Goal: Task Accomplishment & Management: Complete application form

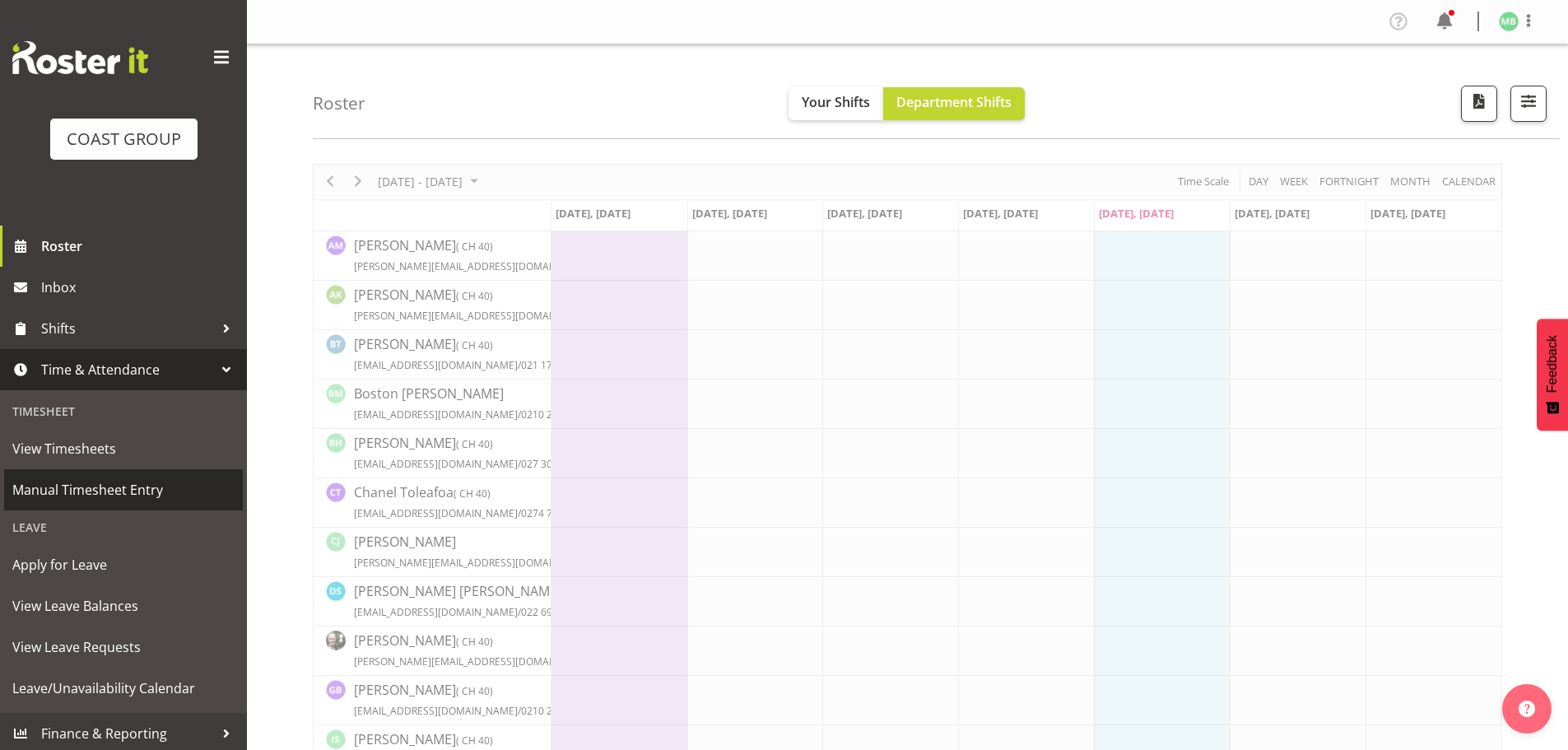
click at [141, 490] on span "Manual Timesheet Entry" at bounding box center [124, 489] width 223 height 24
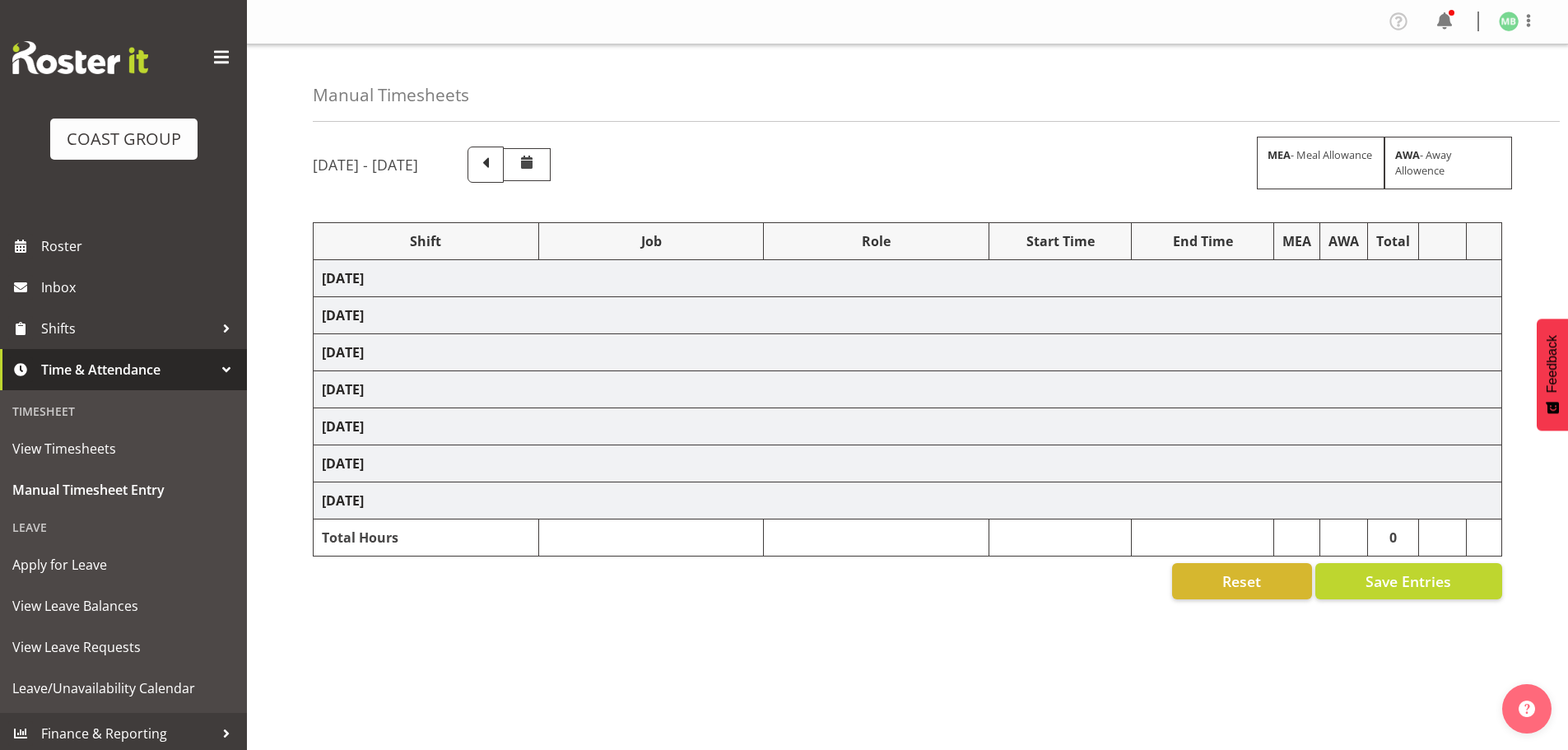
select select "16481"
select select "9465"
select select "16481"
select select "9465"
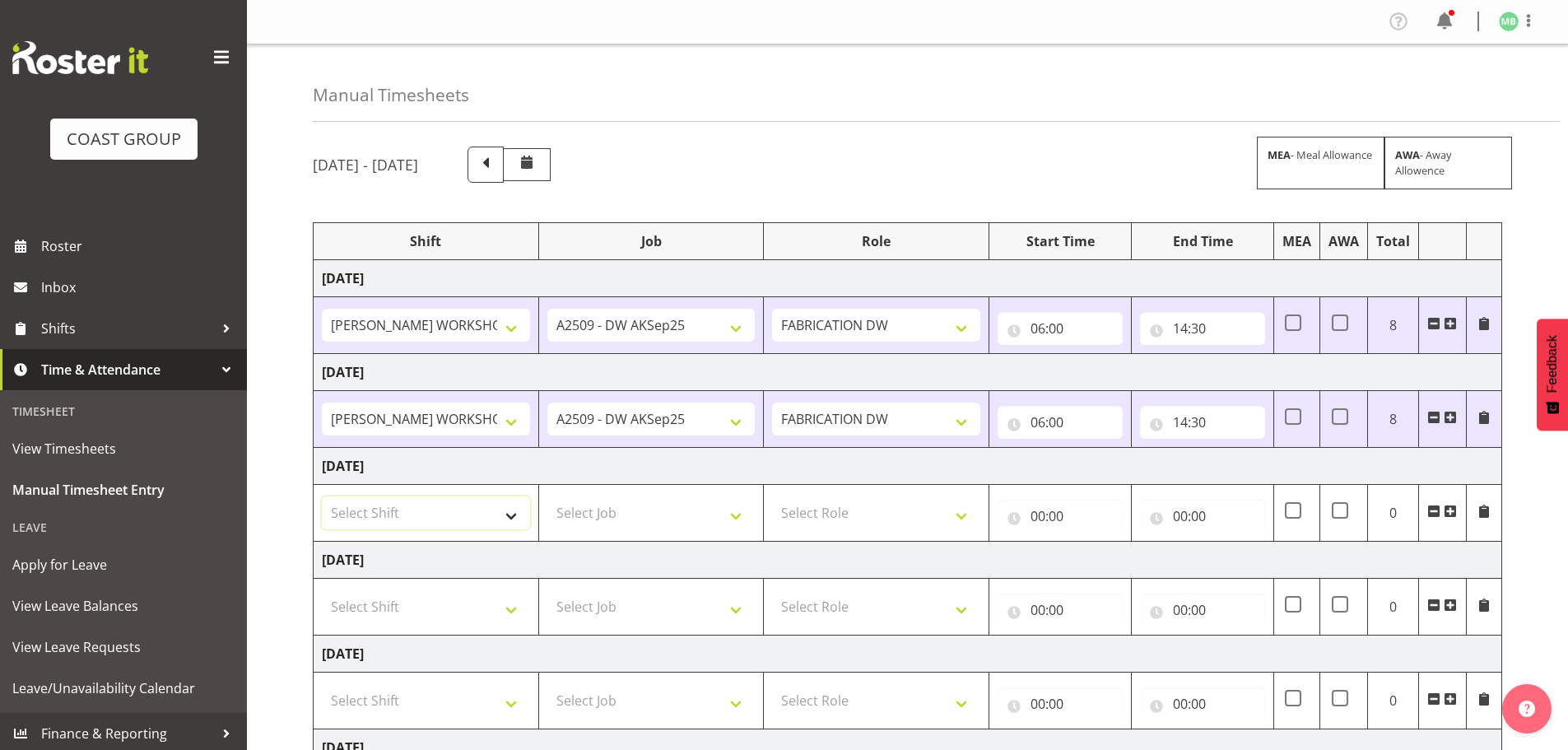
click at [433, 510] on select "Select Shift AKL SIGN ADMIN1 (LEAVE ALONE, DONT MAKE INACTIVE) DW ACCOUNT MANAG…" at bounding box center [426, 513] width 208 height 33
select select "16481"
click at [322, 497] on select "Select Shift AKL SIGN ADMIN1 (LEAVE ALONE, DONT MAKE INACTIVE) DW ACCOUNT MANAG…" at bounding box center [426, 513] width 208 height 33
click at [577, 513] on select "Select Job 1 Carlton Events 1 [PERSON_NAME][GEOGRAPHIC_DATA] 1 [PERSON_NAME][GE…" at bounding box center [651, 513] width 208 height 33
select select "9465"
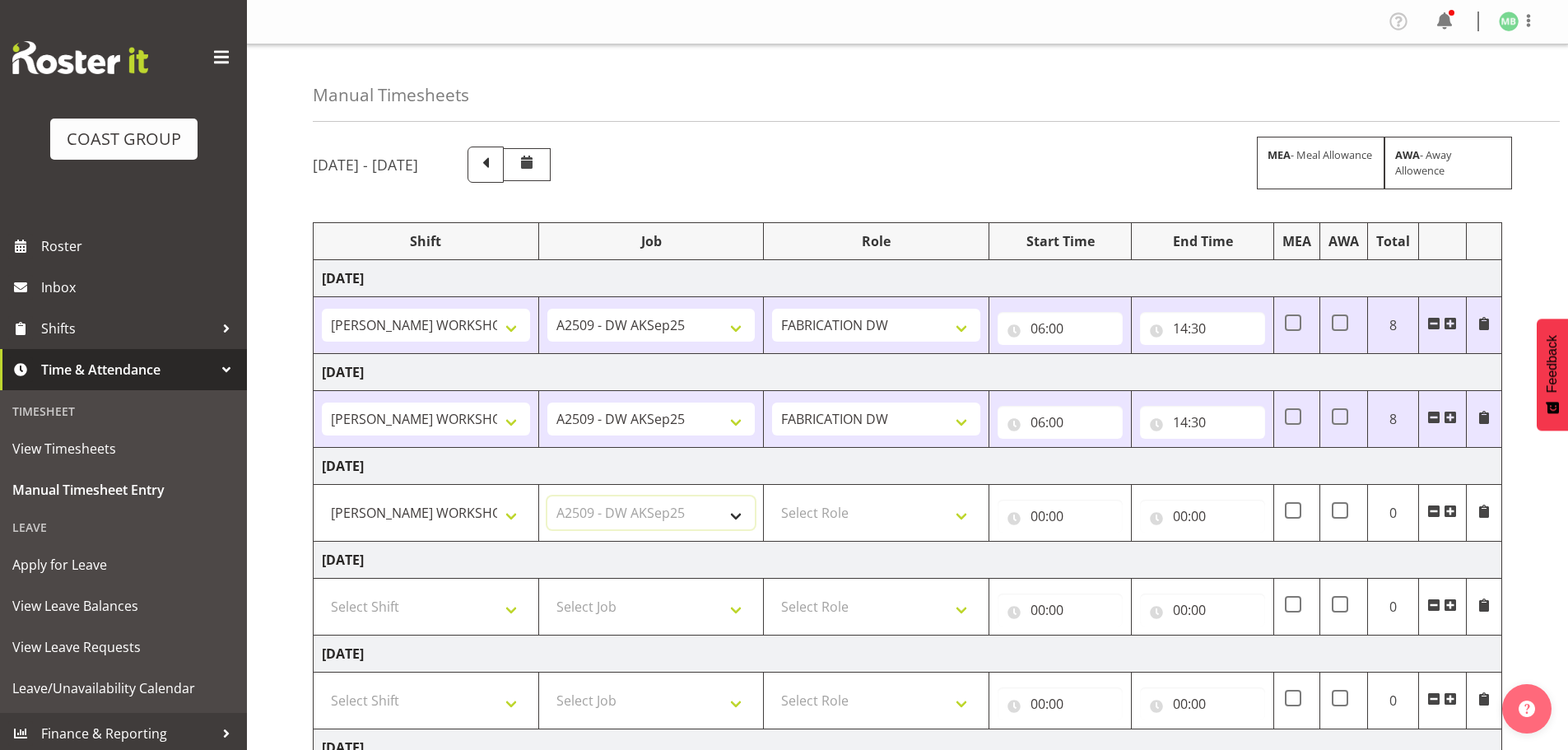
click at [547, 497] on select "Select Job 1 Carlton Events 1 [PERSON_NAME][GEOGRAPHIC_DATA] 1 [PERSON_NAME][GE…" at bounding box center [651, 513] width 208 height 33
click at [833, 510] on select "Select Role FABRICATION DW" at bounding box center [876, 513] width 208 height 33
select select "543"
click at [772, 497] on select "Select Role FABRICATION DW" at bounding box center [876, 513] width 208 height 33
click at [1037, 511] on input "00:00" at bounding box center [1060, 516] width 125 height 33
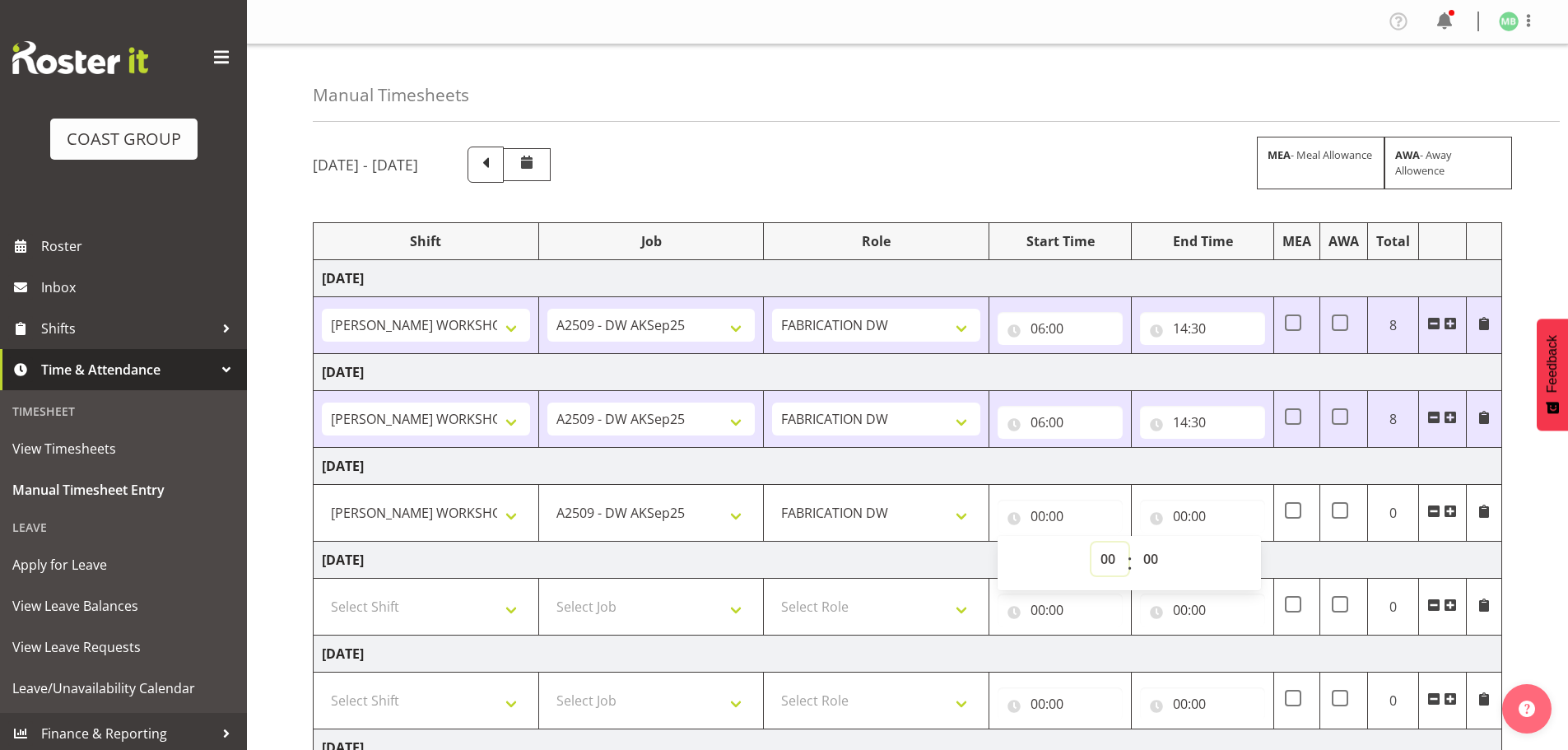
click at [1106, 553] on select "00 01 02 03 04 05 06 07 08 09 10 11 12 13 14 15 16 17 18 19 20 21 22 23" at bounding box center [1109, 559] width 37 height 33
select select "6"
click at [1091, 543] on select "00 01 02 03 04 05 06 07 08 09 10 11 12 13 14 15 16 17 18 19 20 21 22 23" at bounding box center [1109, 559] width 37 height 33
type input "06:00"
click at [1191, 511] on input "00:00" at bounding box center [1202, 516] width 125 height 33
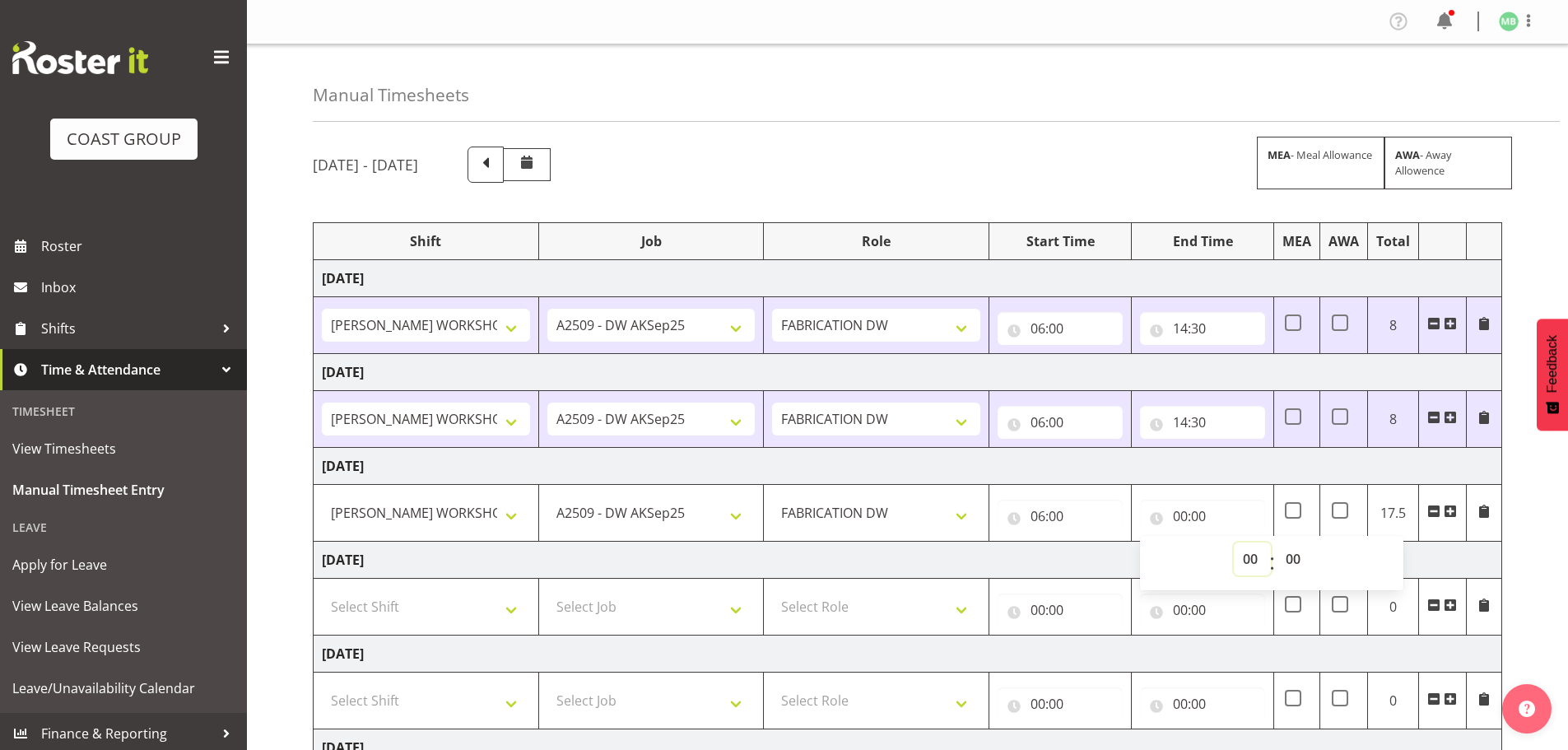
click at [1252, 553] on select "00 01 02 03 04 05 06 07 08 09 10 11 12 13 14 15 16 17 18 19 20 21 22 23" at bounding box center [1252, 559] width 37 height 33
select select "14"
click at [1234, 543] on select "00 01 02 03 04 05 06 07 08 09 10 11 12 13 14 15 16 17 18 19 20 21 22 23" at bounding box center [1252, 559] width 37 height 33
type input "14:00"
click at [1298, 556] on select "00 01 02 03 04 05 06 07 08 09 10 11 12 13 14 15 16 17 18 19 20 21 22 23 24 25 2…" at bounding box center [1295, 559] width 37 height 33
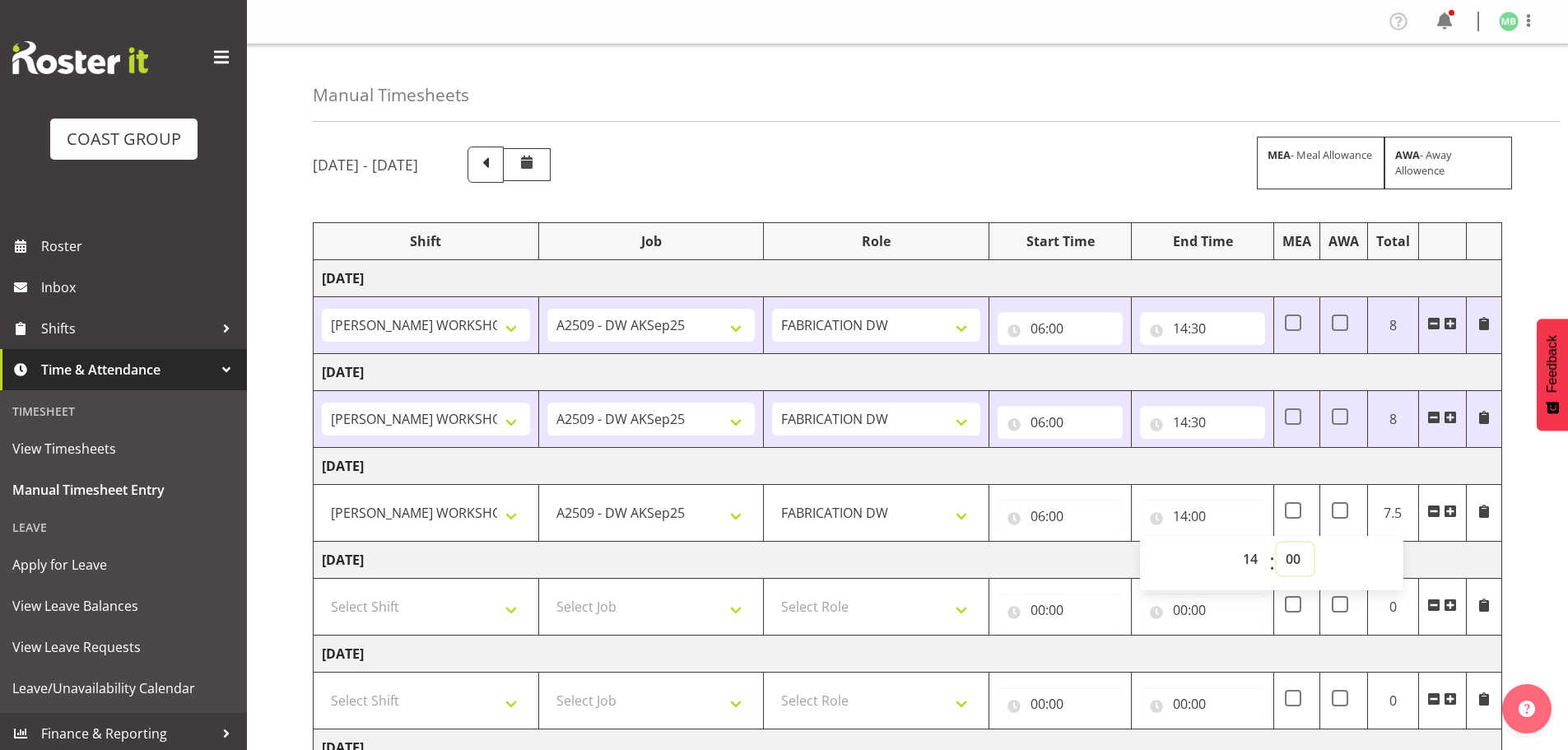
select select "30"
click at [1277, 543] on select "00 01 02 03 04 05 06 07 08 09 10 11 12 13 14 15 16 17 18 19 20 21 22 23 24 25 2…" at bounding box center [1295, 559] width 37 height 33
type input "14:30"
click at [1535, 508] on div "[DATE] - [DATE] MEA - Meal Allowance AWA - Away Allowence Shift Job Role Start …" at bounding box center [940, 571] width 1255 height 875
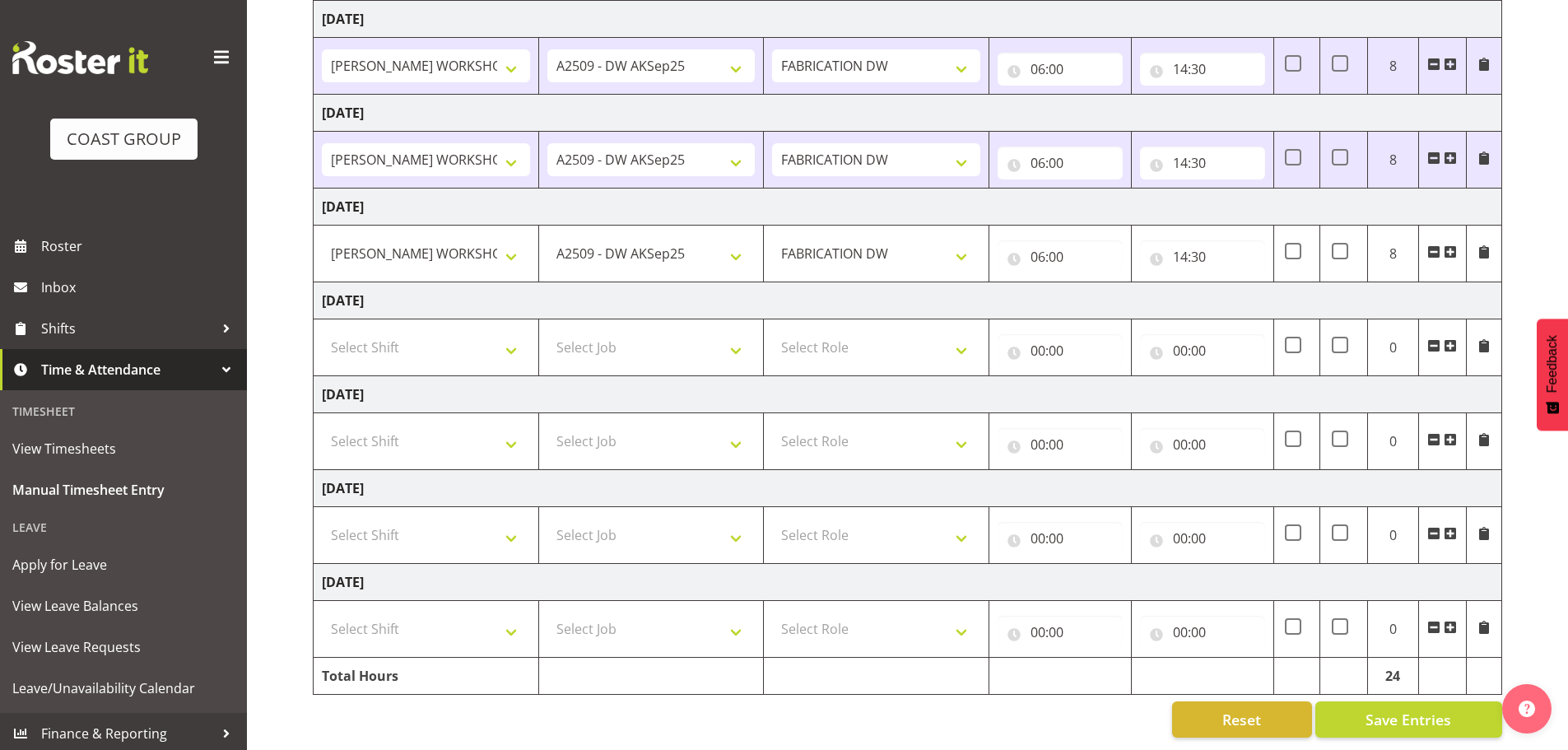
scroll to position [271, 0]
click at [1433, 708] on span "Save Entries" at bounding box center [1408, 719] width 86 height 22
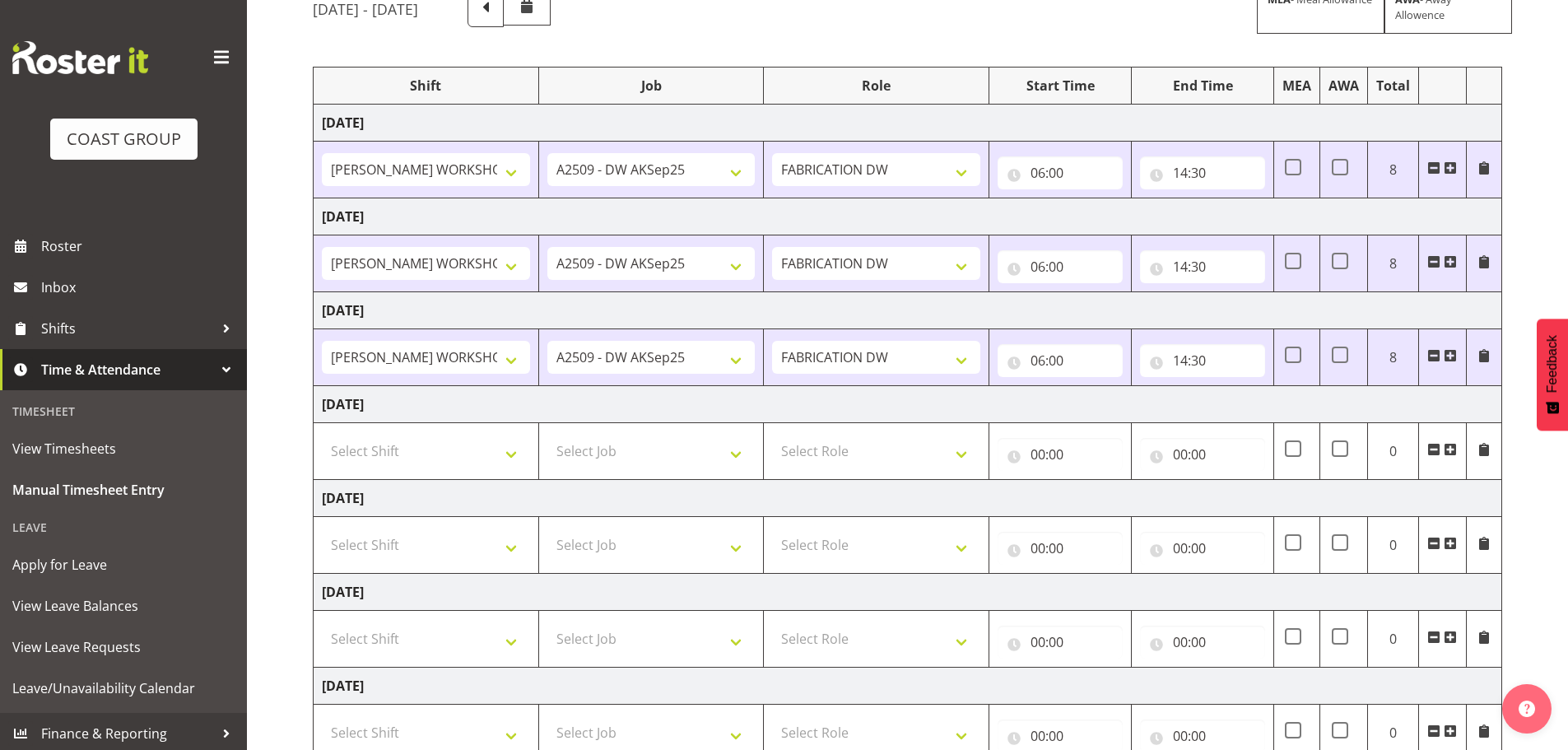
scroll to position [0, 0]
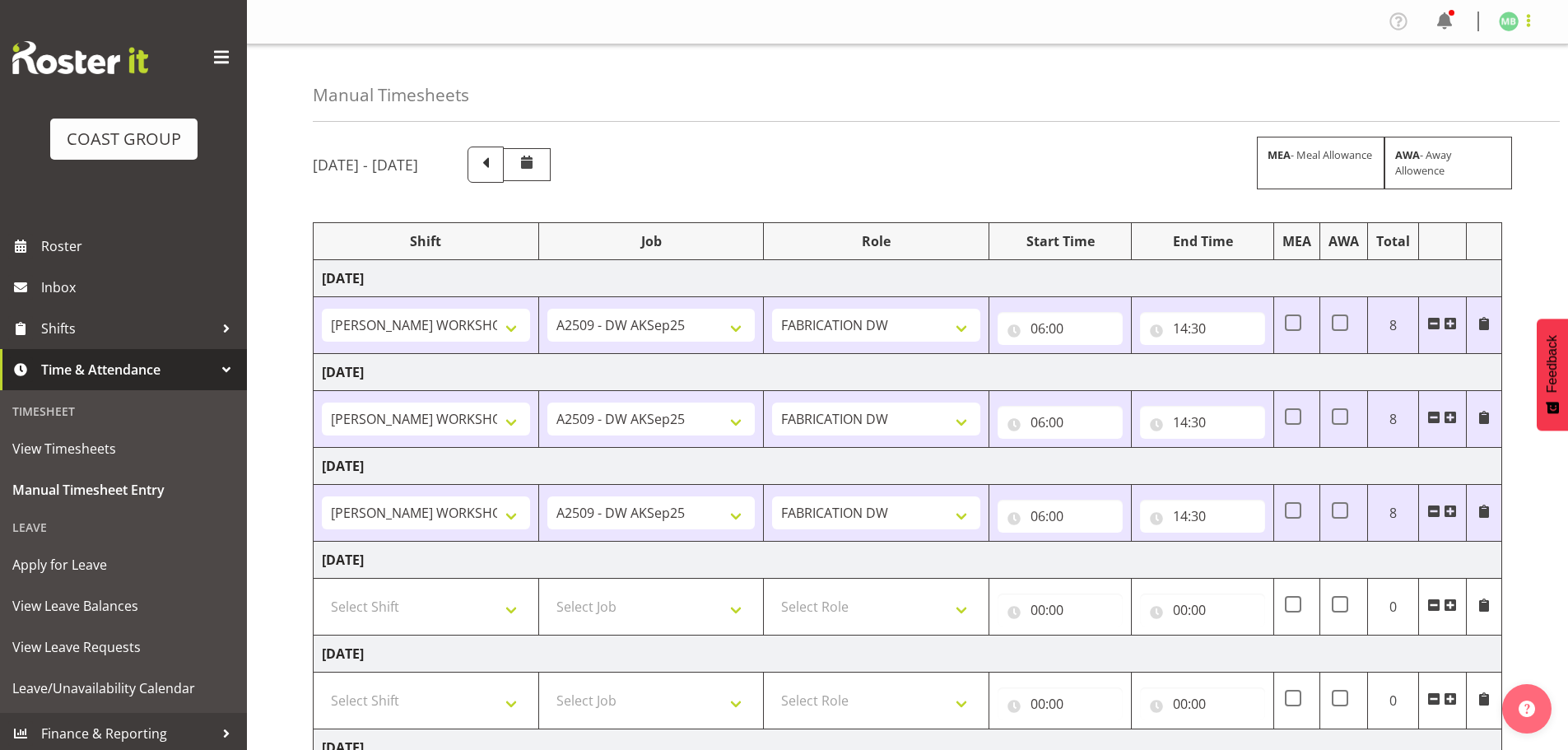
click at [1528, 24] on span at bounding box center [1529, 21] width 20 height 20
click at [1463, 83] on link "Log Out" at bounding box center [1459, 86] width 158 height 30
